Goal: Check status: Check status

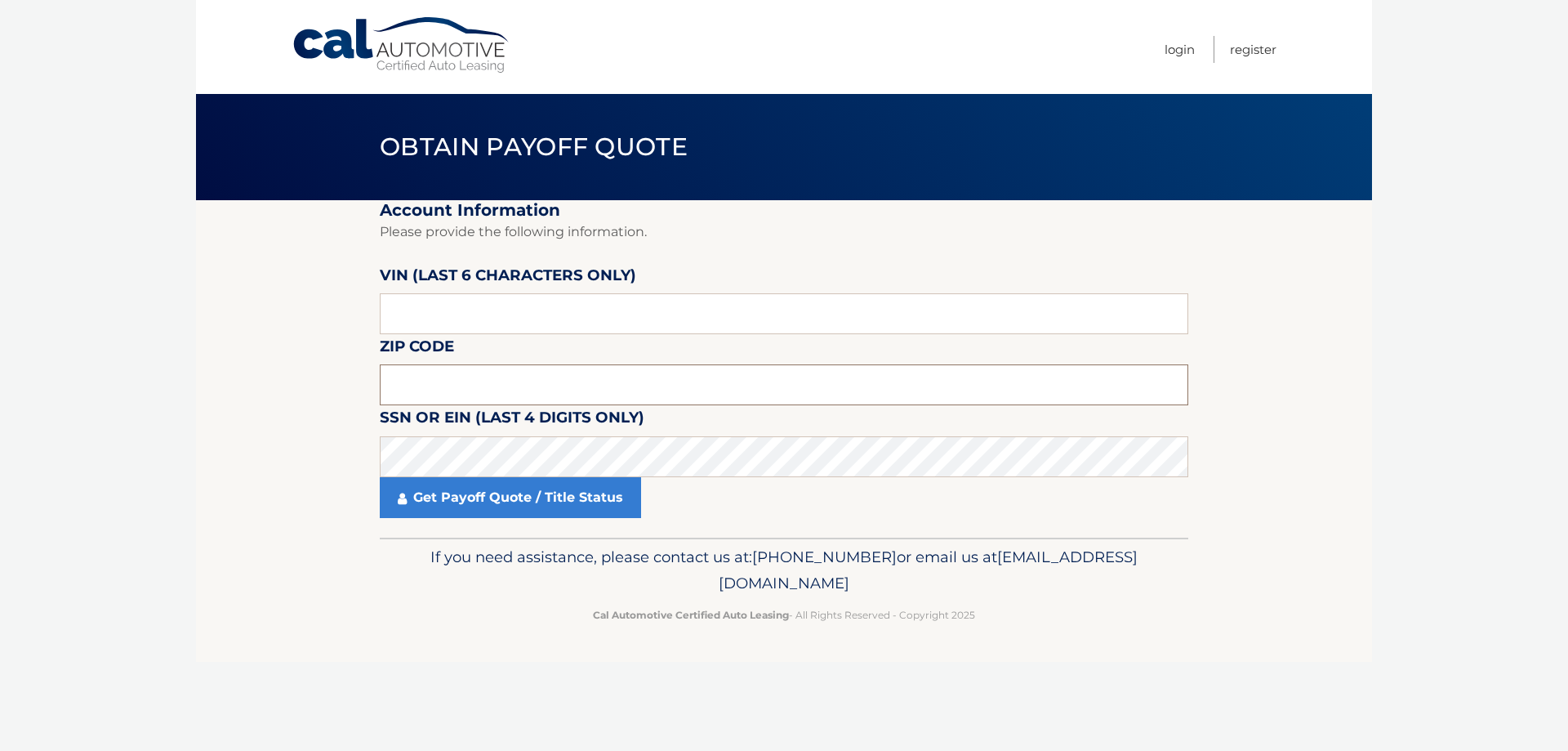
click at [463, 372] on input "text" at bounding box center [784, 385] width 809 height 41
type input "11030"
click at [465, 493] on link "Get Payoff Quote / Title Status" at bounding box center [510, 497] width 262 height 41
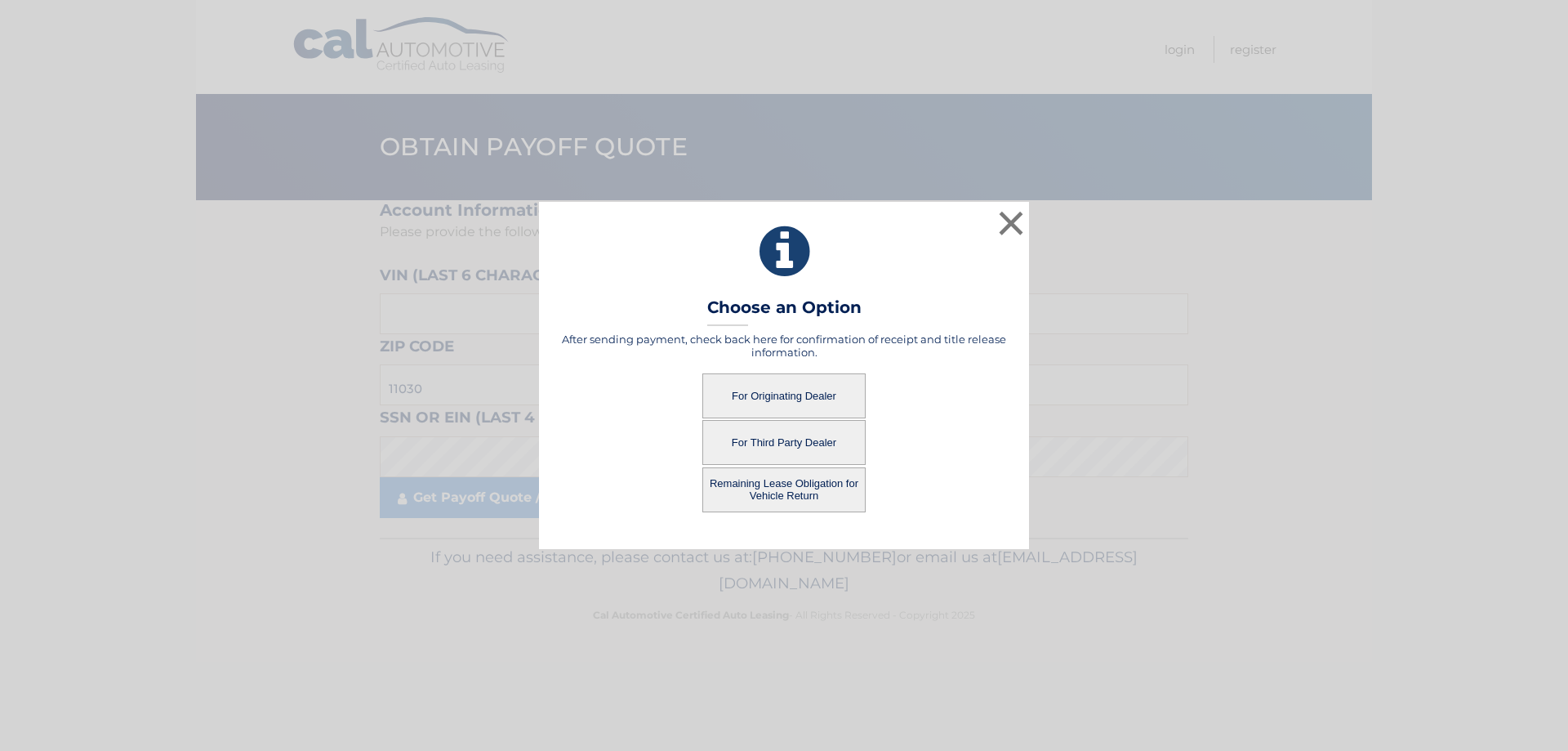
click at [764, 386] on button "For Originating Dealer" at bounding box center [784, 396] width 163 height 45
click at [766, 394] on button "For Originating Dealer" at bounding box center [784, 396] width 163 height 45
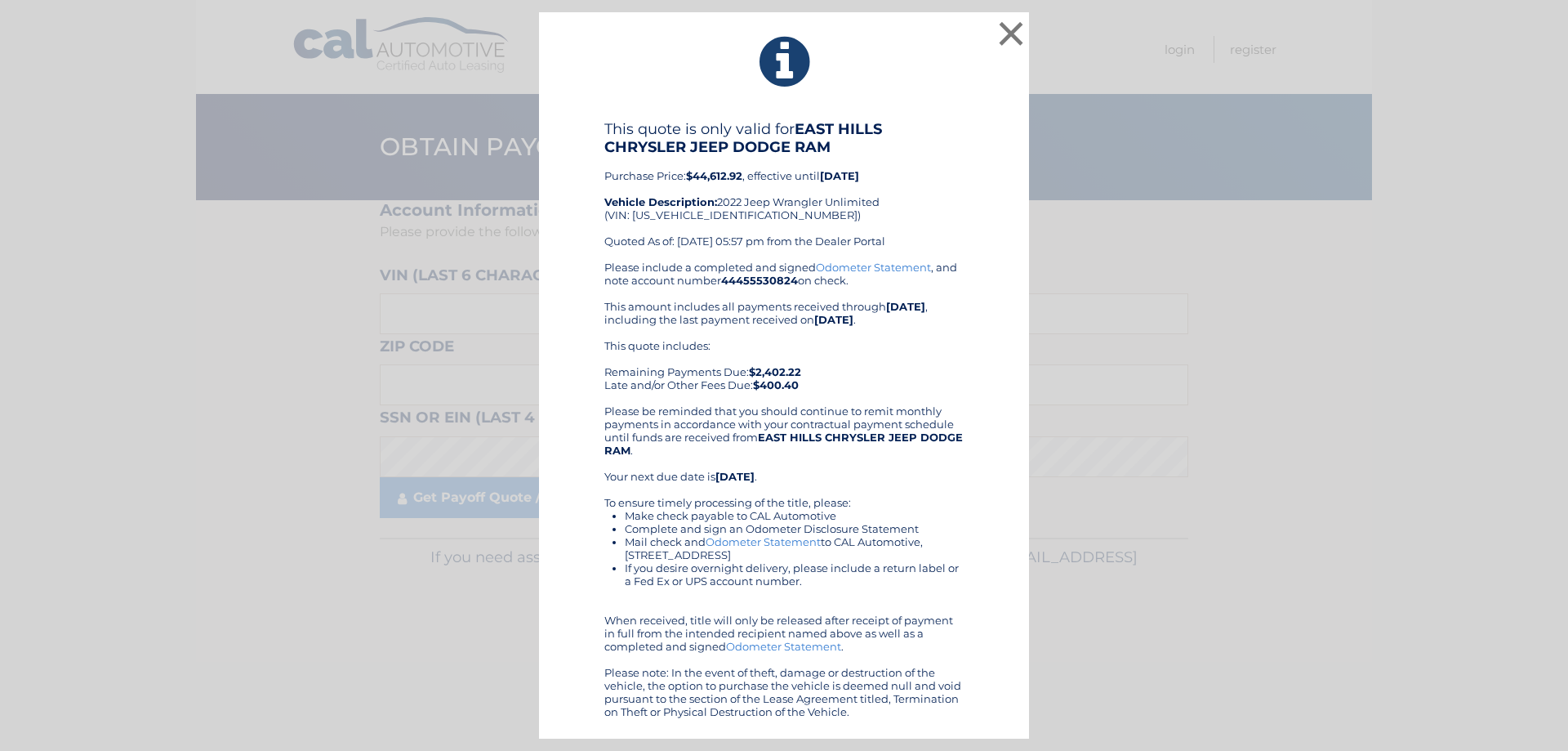
click at [717, 174] on b "$44,612.92" at bounding box center [714, 175] width 57 height 13
copy b "44,612.92"
click at [1003, 32] on button "×" at bounding box center [1011, 34] width 33 height 33
